Goal: Find specific page/section: Find specific page/section

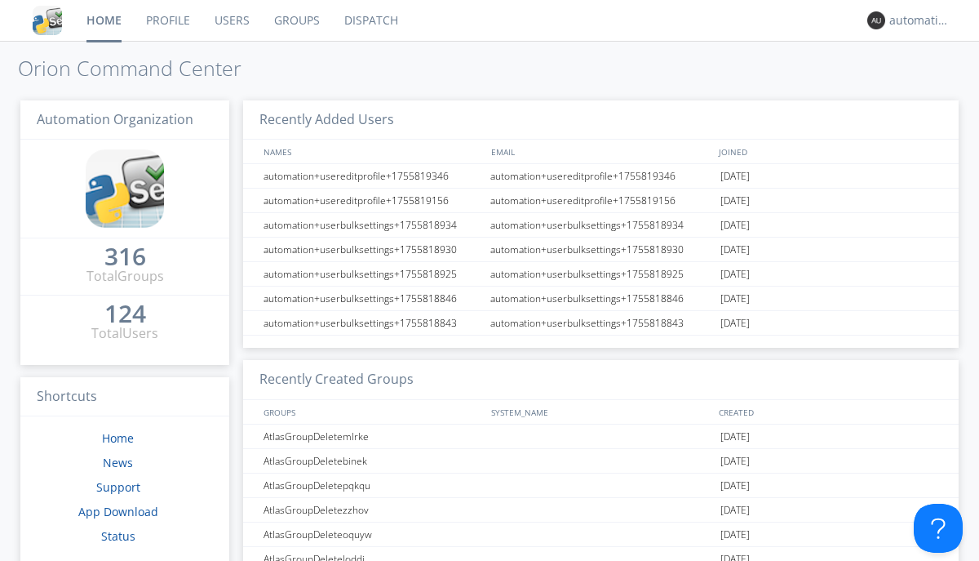
click at [370, 20] on link "Dispatch" at bounding box center [371, 20] width 78 height 41
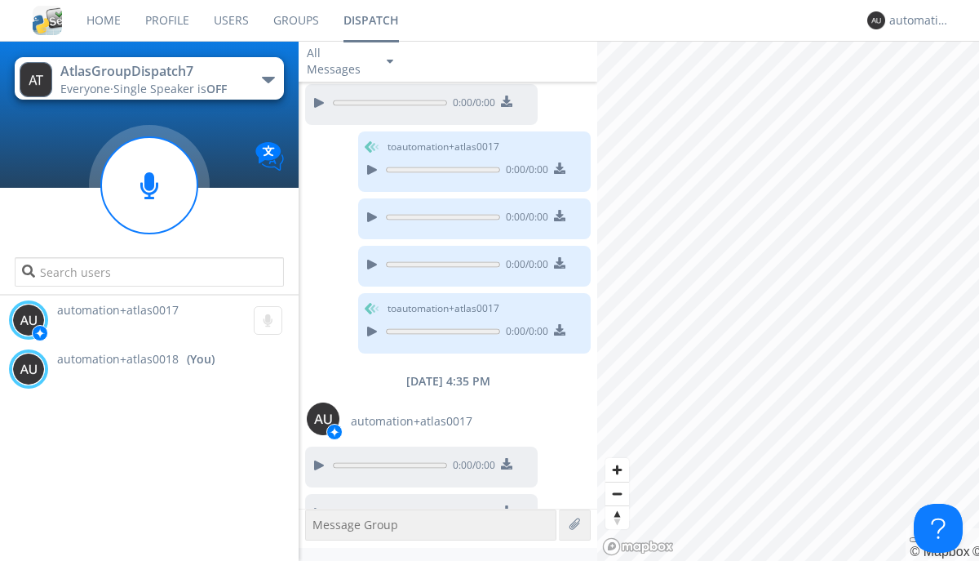
scroll to position [1030, 0]
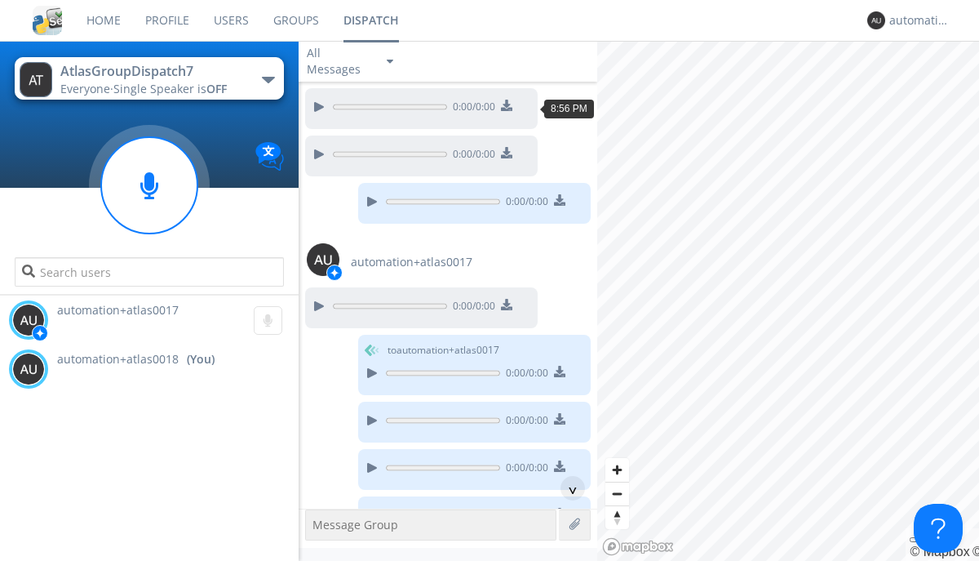
scroll to position [129, 0]
click at [566, 488] on div "^" at bounding box center [573, 488] width 24 height 24
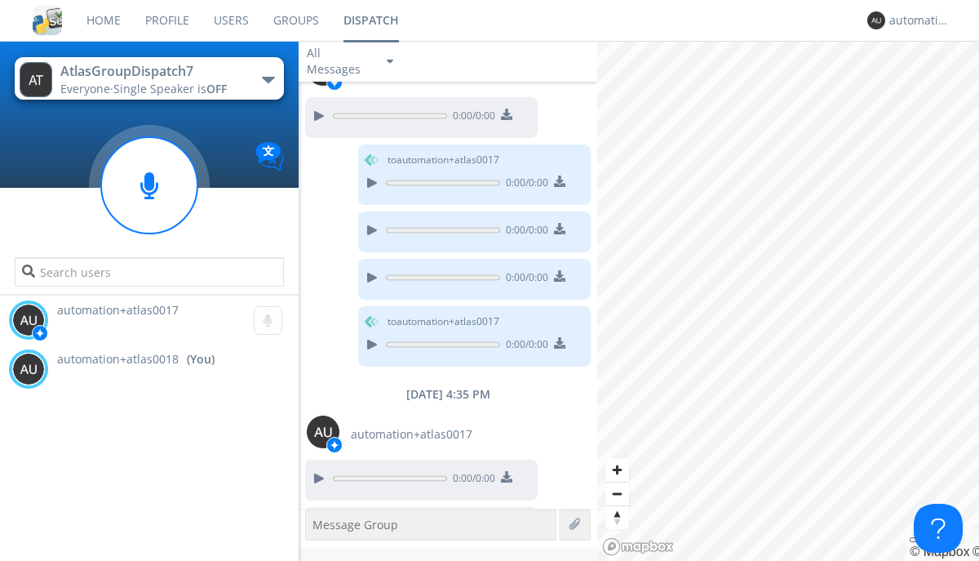
scroll to position [1030, 0]
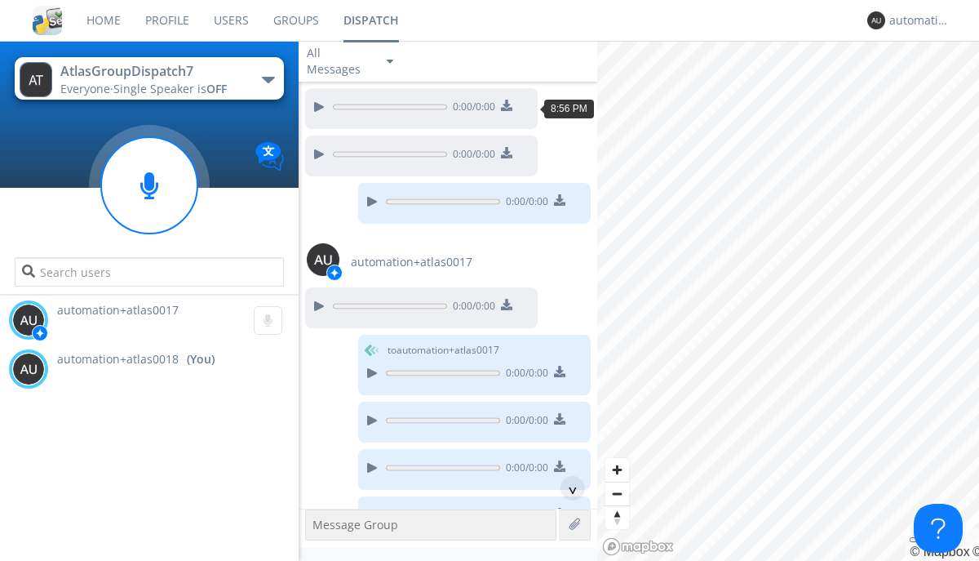
scroll to position [129, 0]
click at [566, 488] on div "^" at bounding box center [573, 488] width 24 height 24
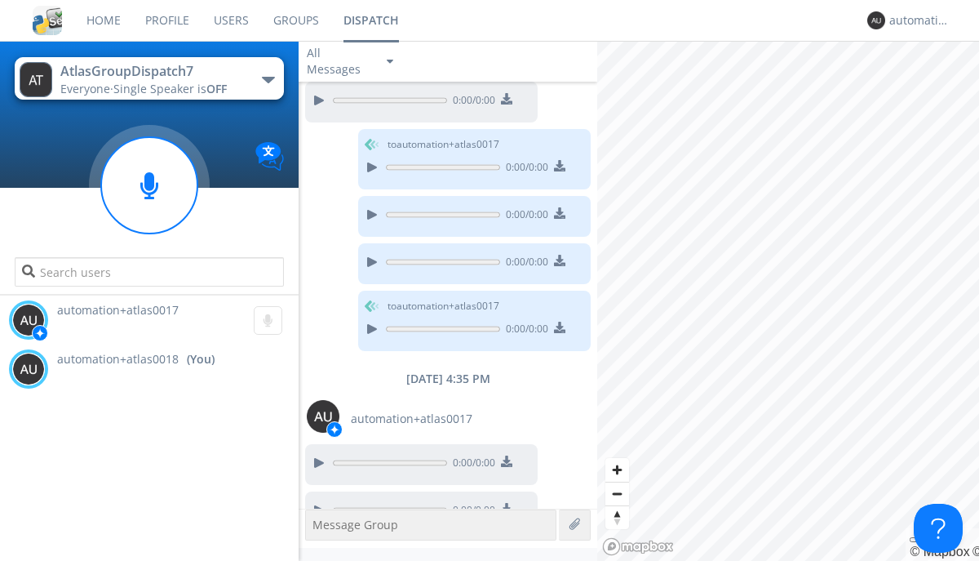
scroll to position [1030, 0]
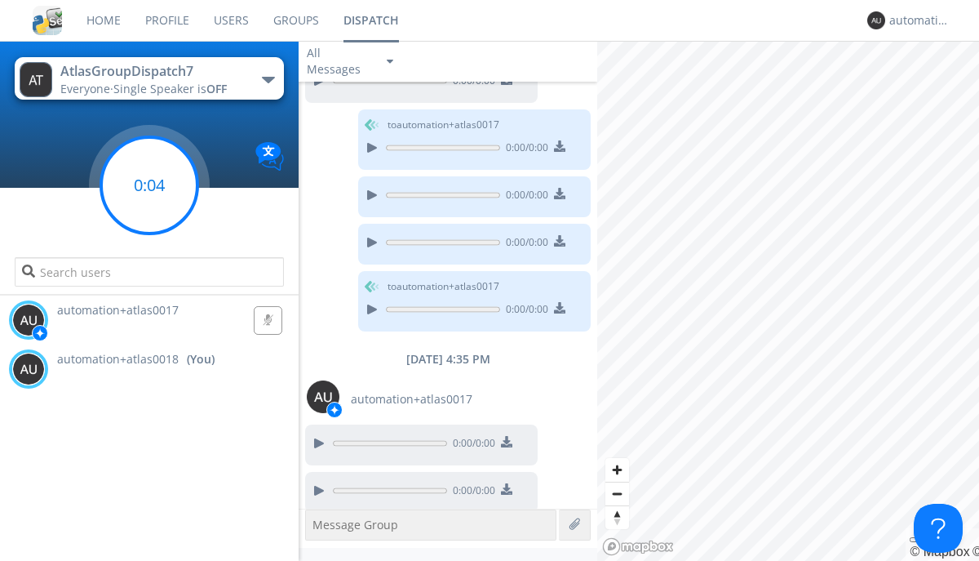
click at [149, 185] on g at bounding box center [149, 185] width 96 height 96
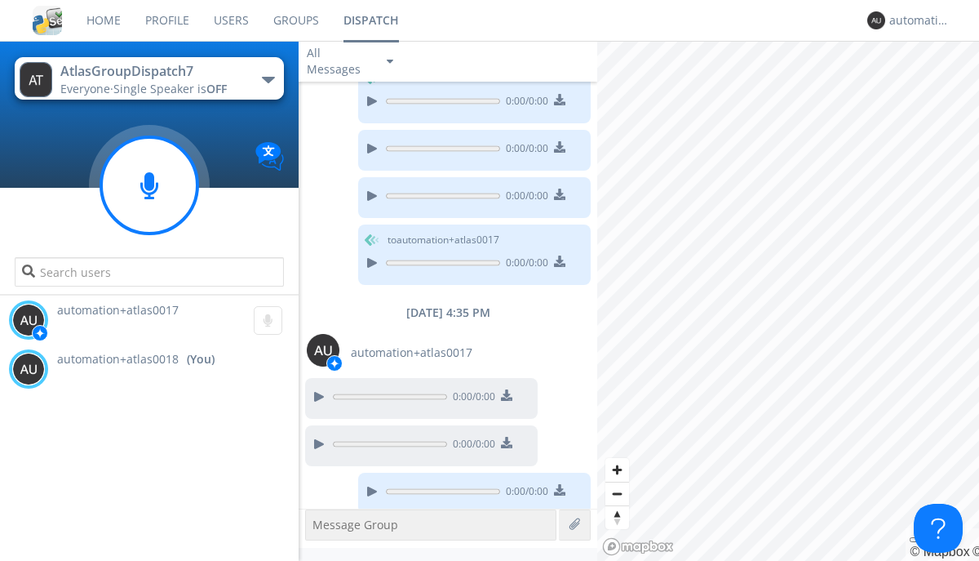
scroll to position [1077, 0]
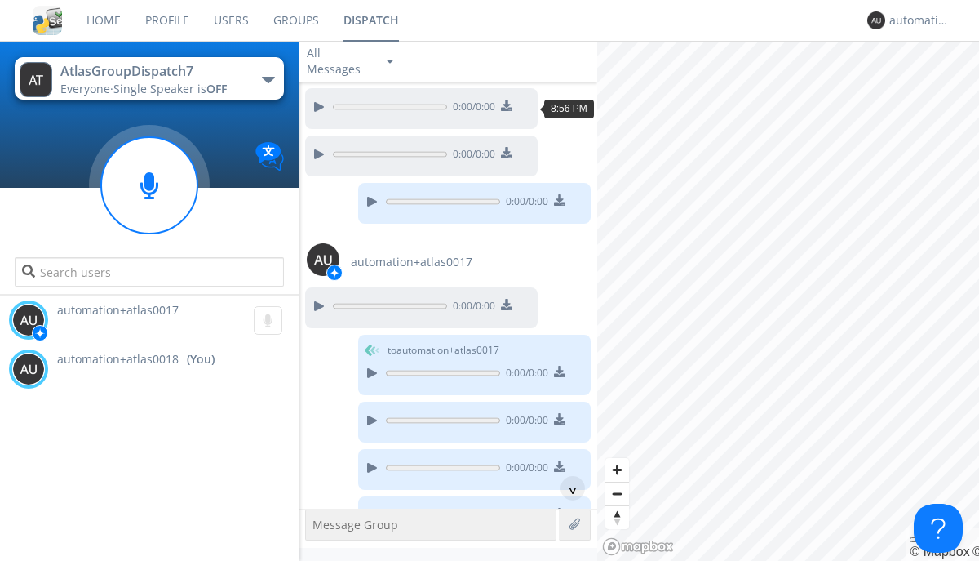
scroll to position [80, 0]
click at [566, 488] on div "^" at bounding box center [573, 488] width 24 height 24
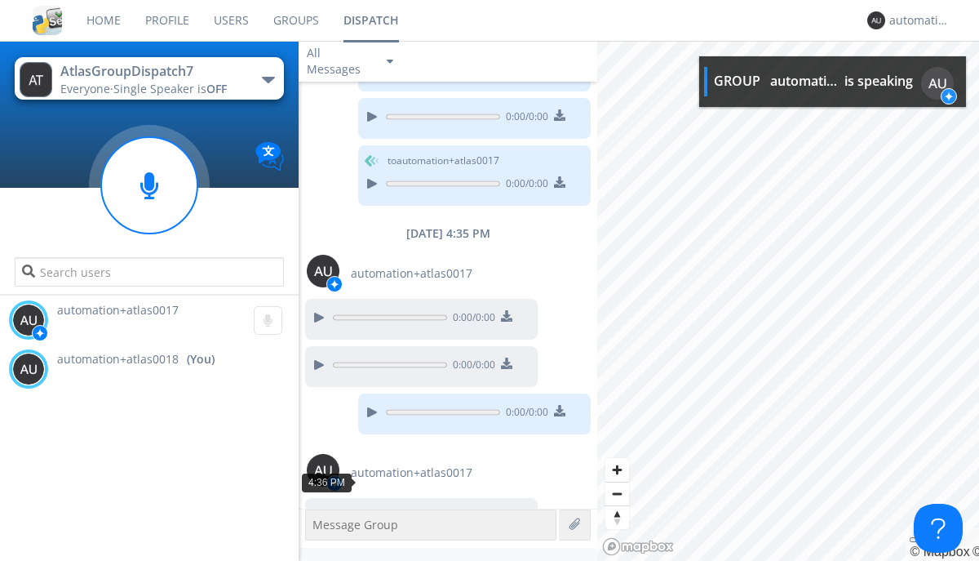
scroll to position [1132, 0]
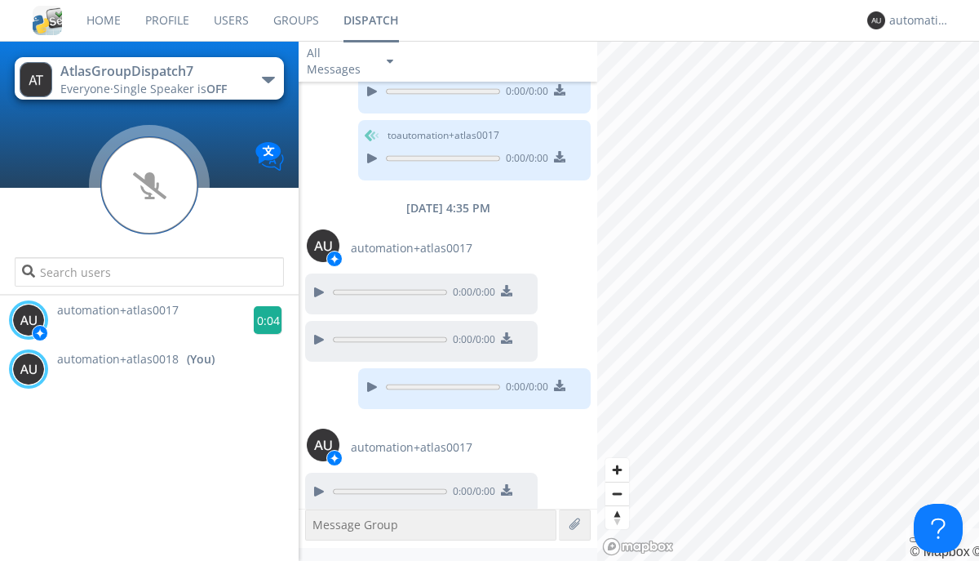
click at [261, 320] on g at bounding box center [268, 320] width 29 height 29
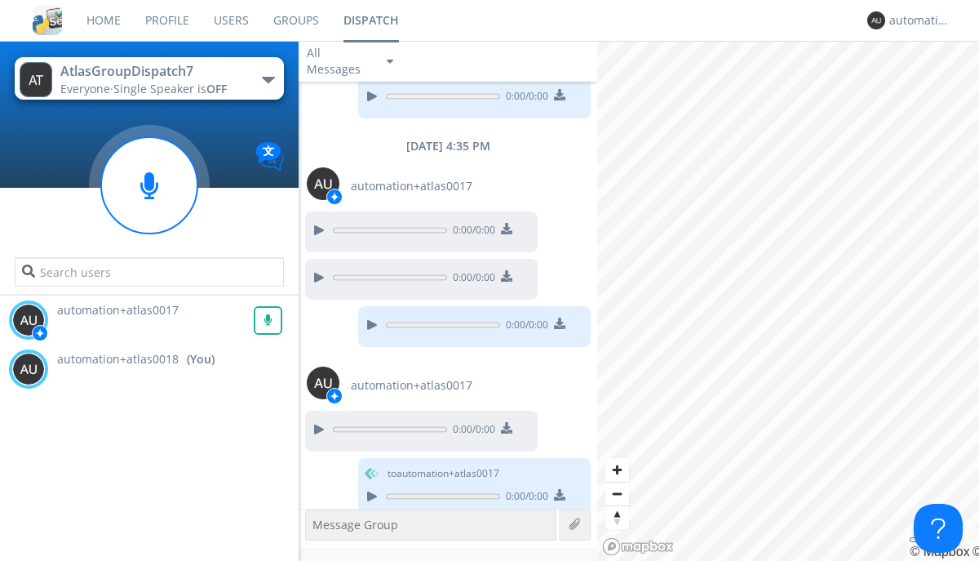
scroll to position [1198, 0]
